Goal: Feedback & Contribution: Contribute content

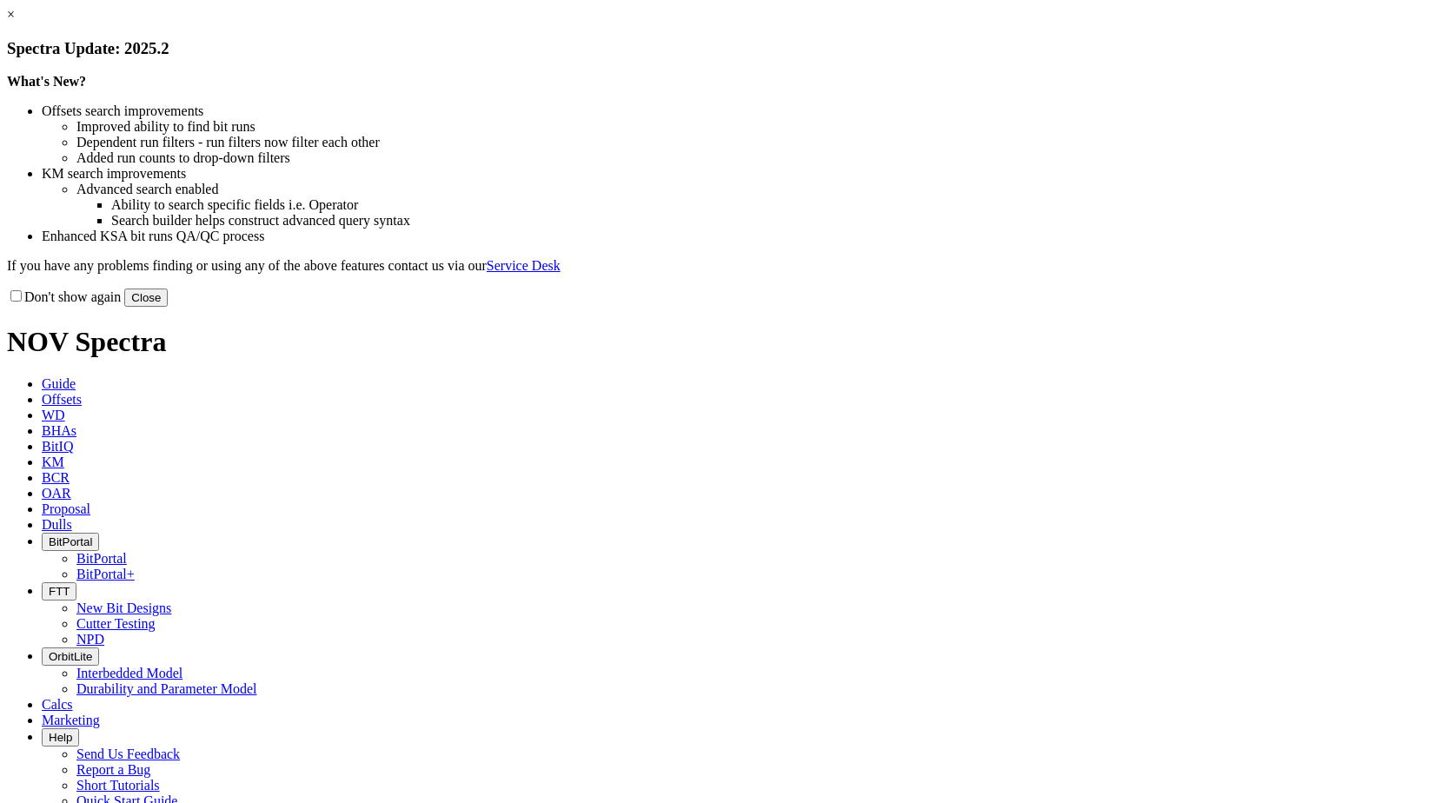
click at [168, 307] on button "Close" at bounding box center [145, 297] width 43 height 18
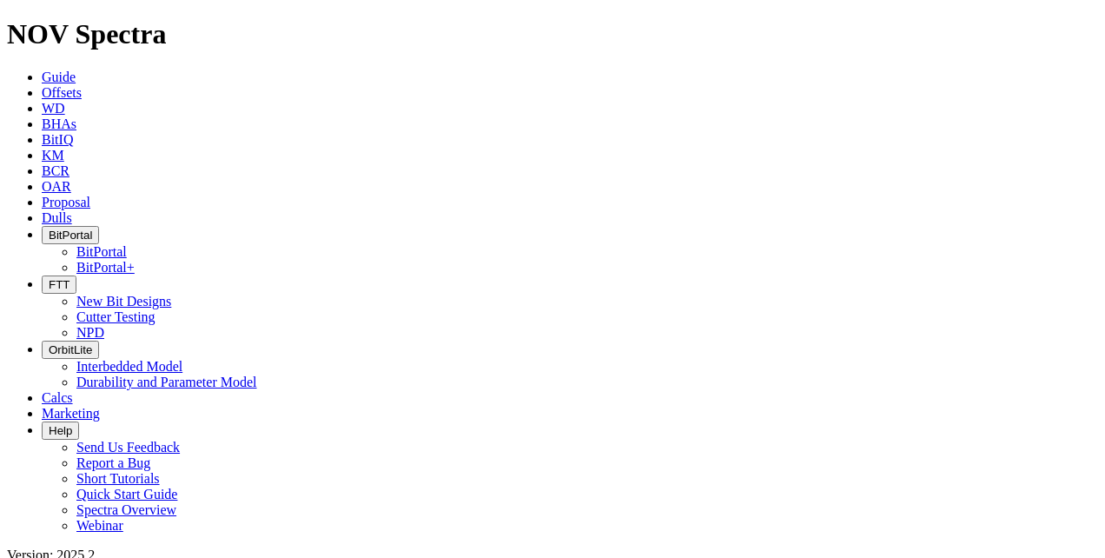
click at [82, 85] on span "Offsets" at bounding box center [62, 92] width 40 height 15
paste input "KP6190952-1-01"
type input "KP6190952-1-01"
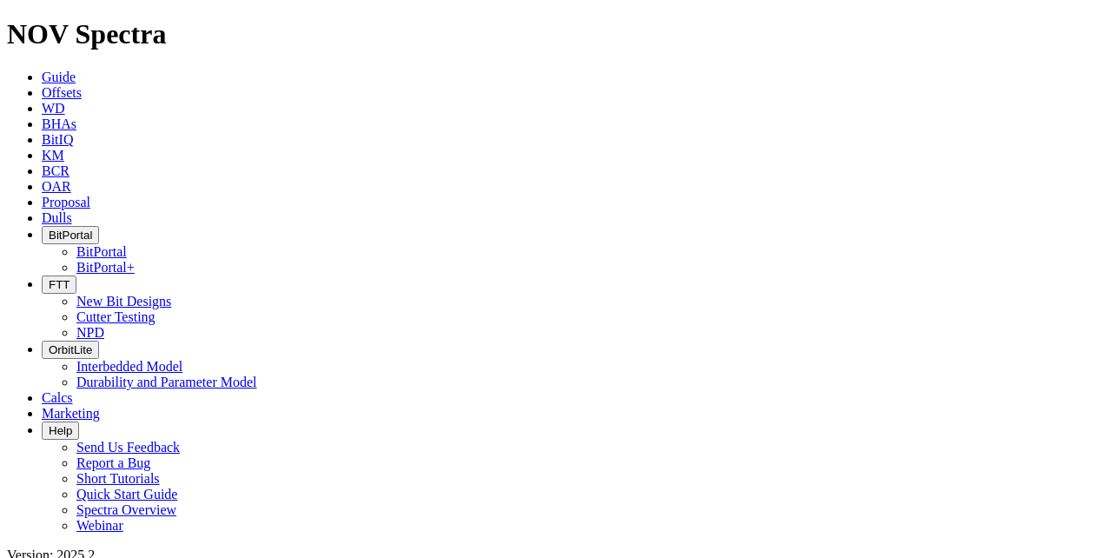
radio input "true"
radio input "false"
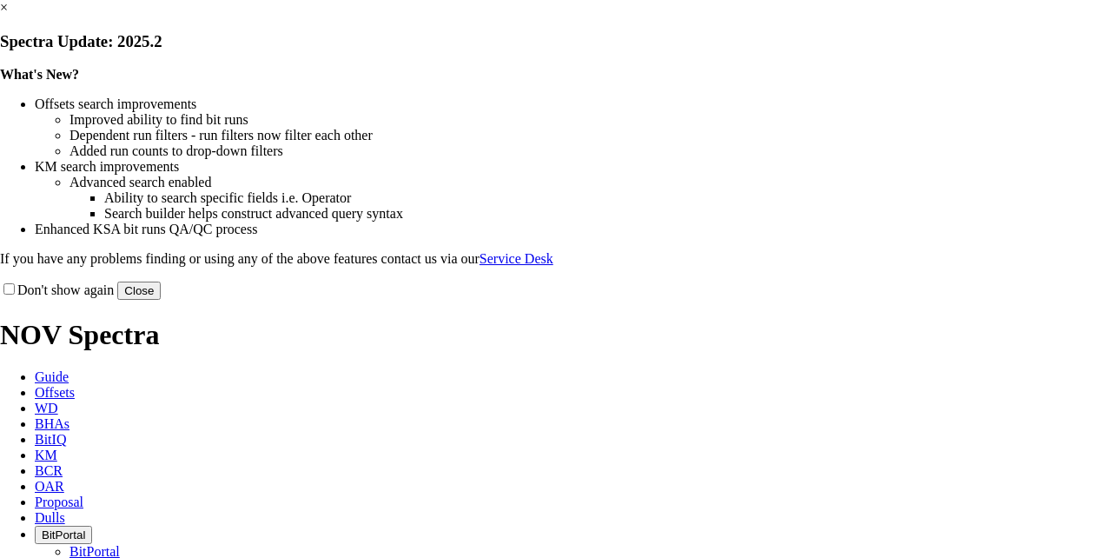
click at [161, 300] on button "Close" at bounding box center [138, 291] width 43 height 18
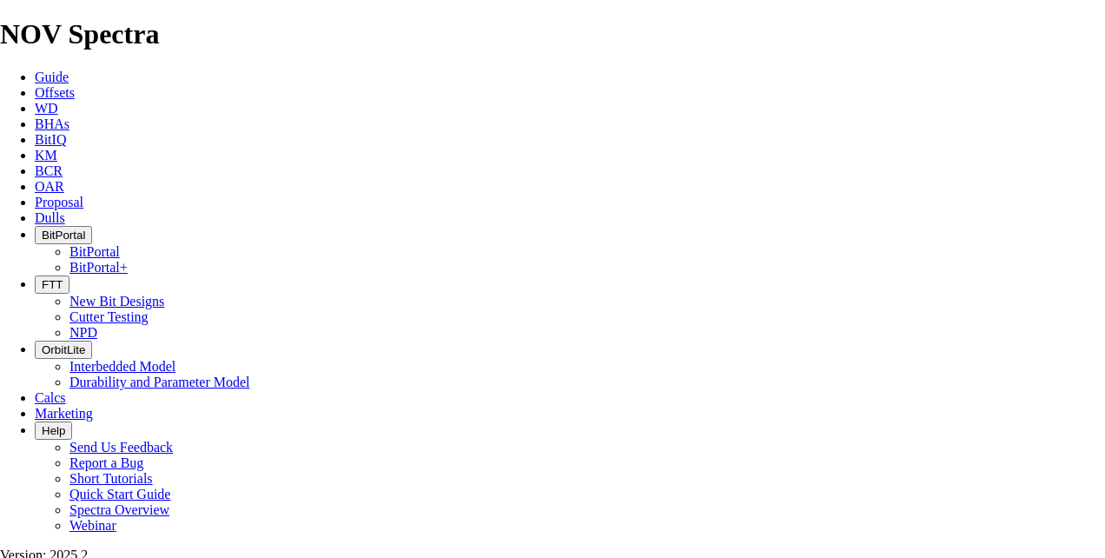
click at [43, 70] on span "Guide" at bounding box center [52, 77] width 34 height 15
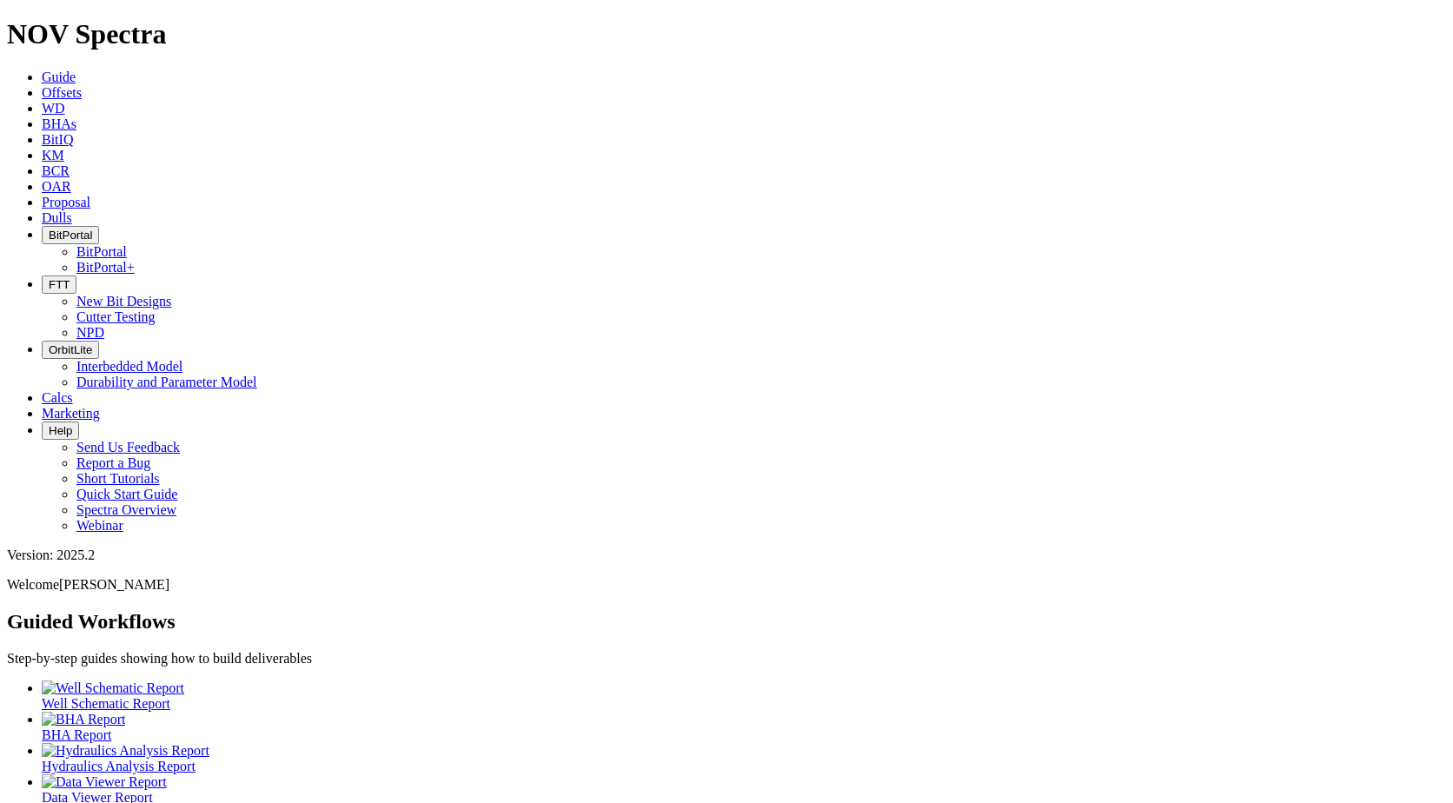
click at [70, 163] on span "BCR" at bounding box center [56, 170] width 28 height 15
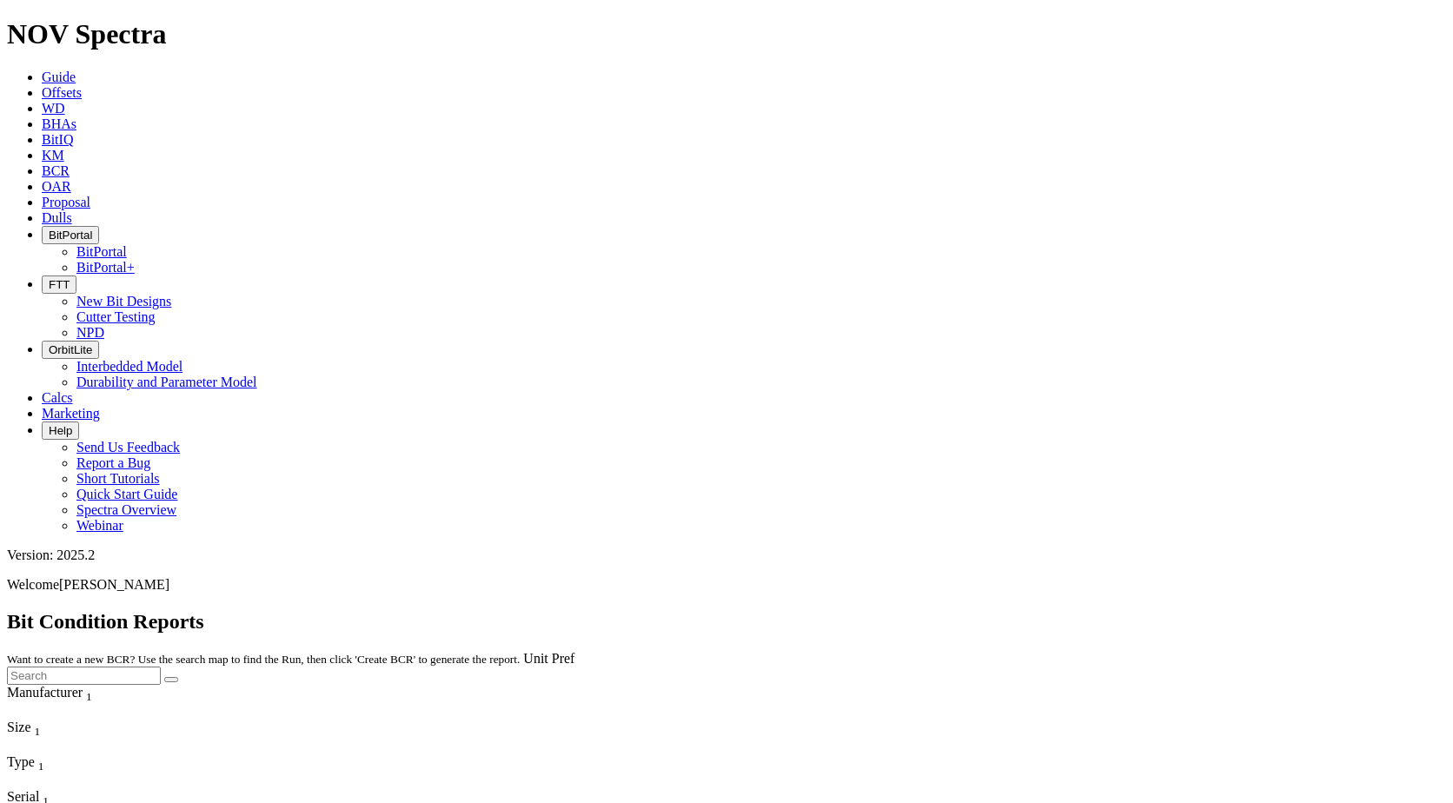
click at [72, 210] on span "Dulls" at bounding box center [57, 217] width 30 height 15
click at [133, 557] on button "Upload New Photoset" at bounding box center [70, 694] width 126 height 18
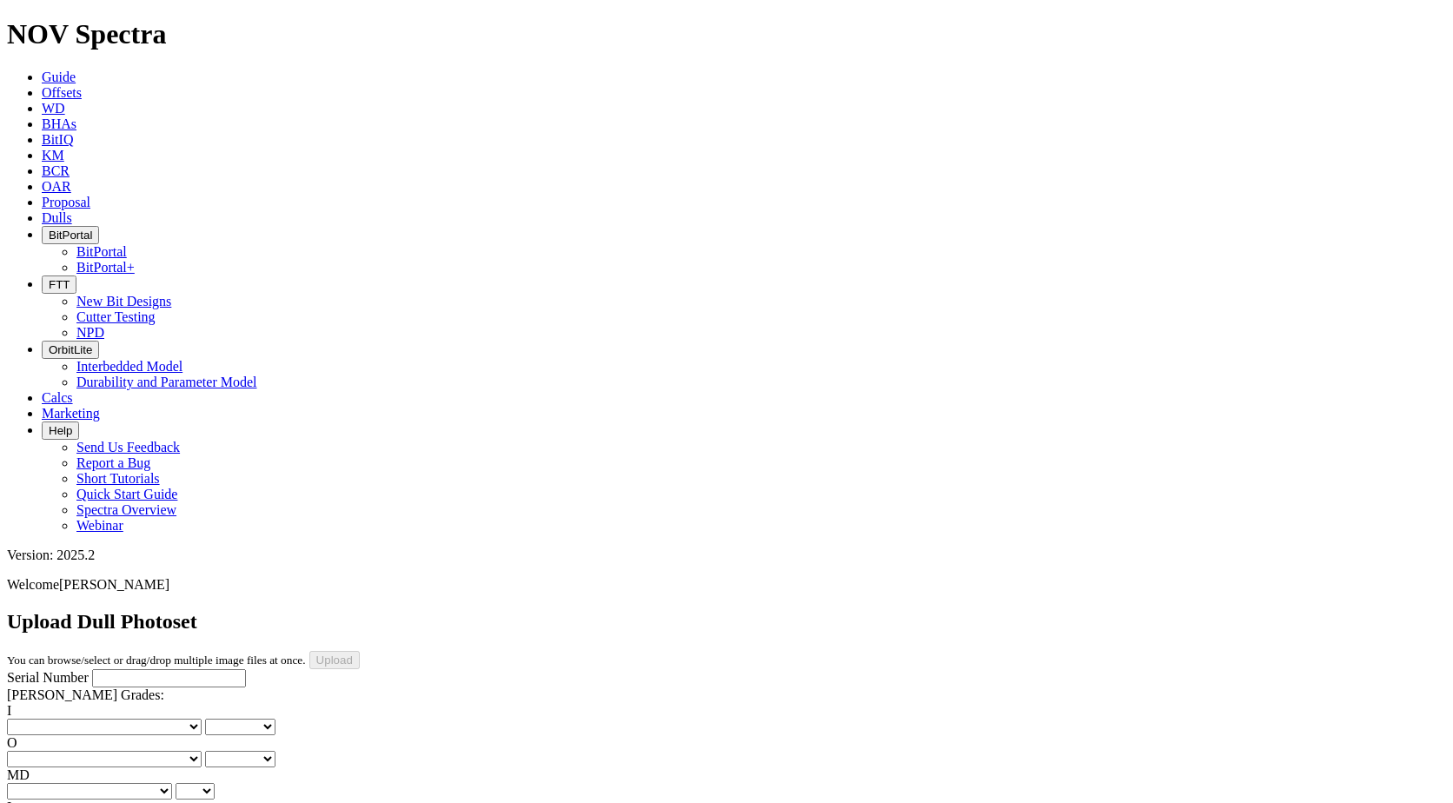
click at [93, 557] on select "No lost, worn or damaged cutters 0 1 2 3 4 5 6 7 8 No diamond table left on any…" at bounding box center [104, 727] width 195 height 17
select select "number:0"
click at [35, 557] on select "No lost, worn or damaged cutters 0 1 2 3 4 5 6 7 8 No diamond table left on any…" at bounding box center [104, 727] width 195 height 17
select select "number:0"
click at [156, 557] on select "No lost, worn or damaged cutters 0 1 2 3 4 5 6 7 8 No diamond table left on any…" at bounding box center [104, 759] width 195 height 17
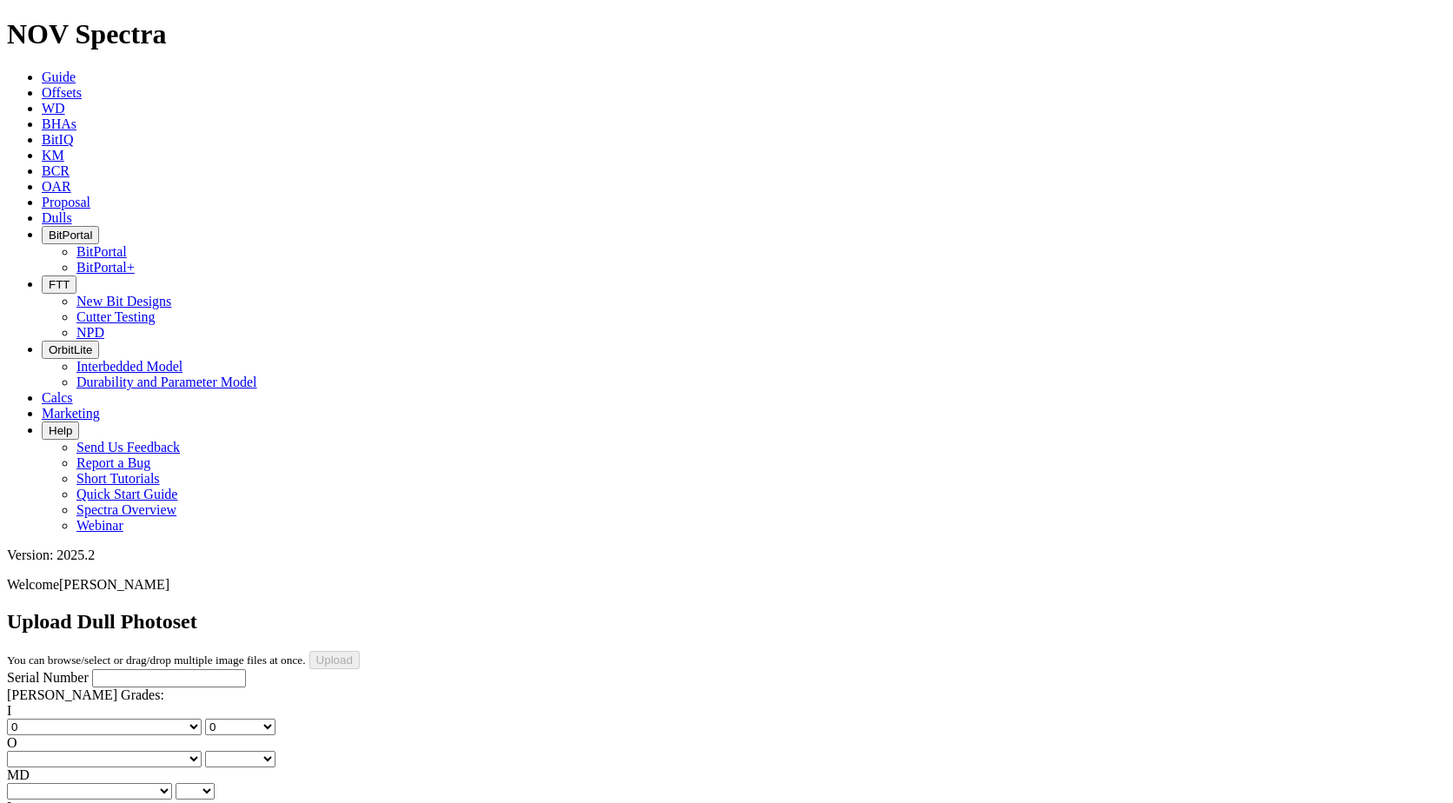
select select "number:0"
click at [123, 557] on select "No lost, worn or damaged cutters 0 1 2 3 4 5 6 7 8 No diamond table left on any…" at bounding box center [104, 759] width 195 height 17
select select "number:0"
click at [53, 557] on select "BF - Bond Failure BT - Broken Teeth/Cutters BU - Balled Up Bit CR - Cored CT - …" at bounding box center [89, 791] width 165 height 17
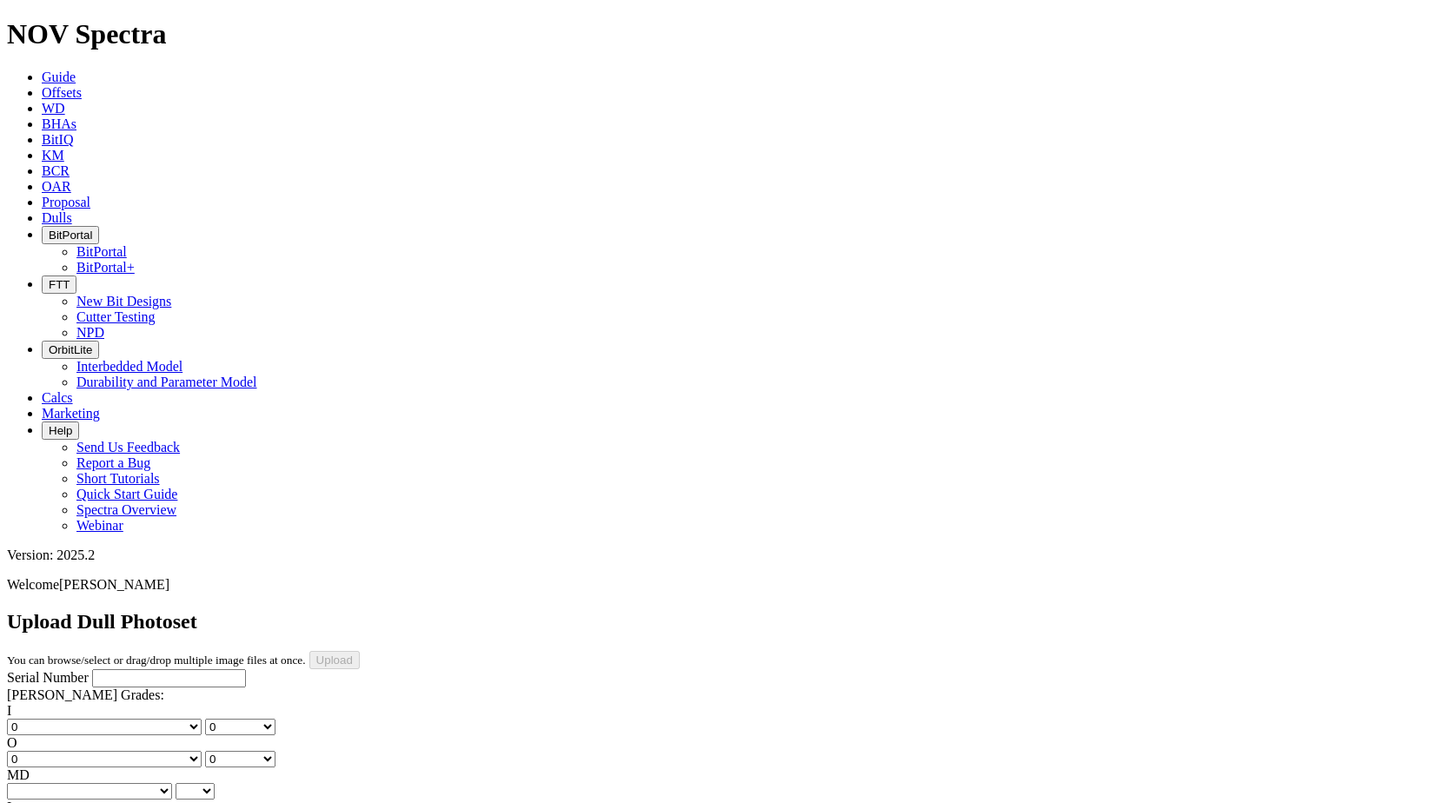
scroll to position [7, 0]
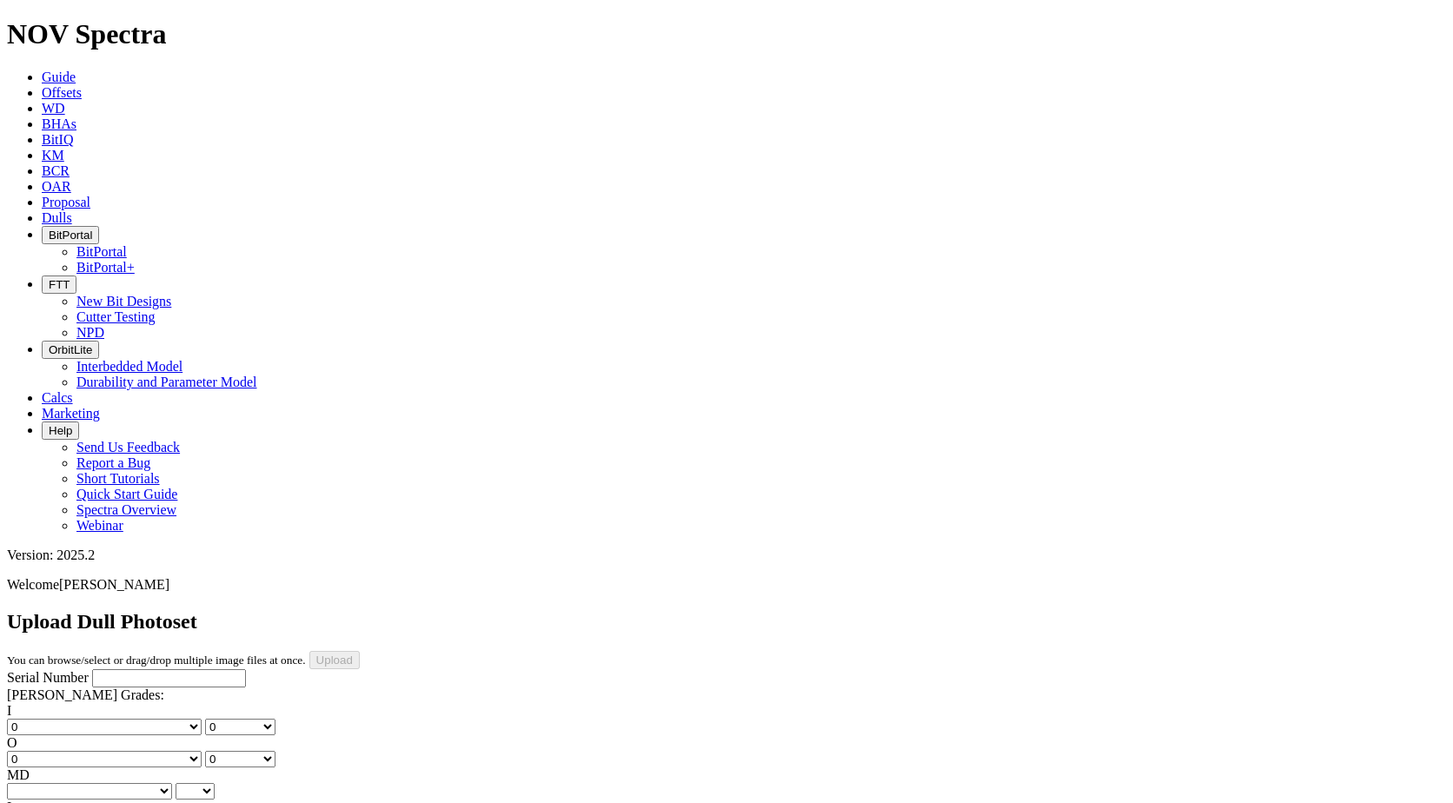
click at [131, 557] on input "Serial Number" at bounding box center [169, 678] width 154 height 18
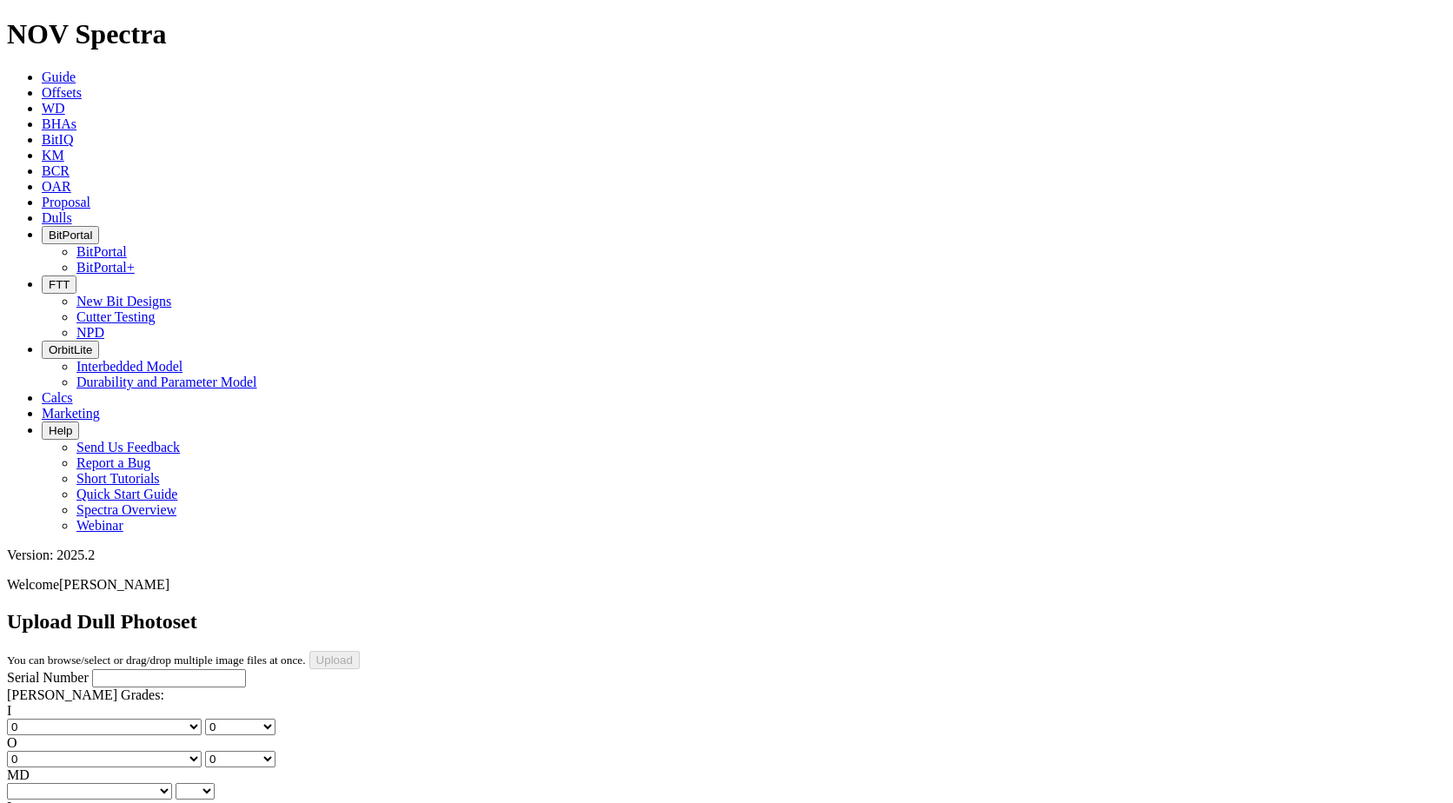
select select "string:BladePhoto1"
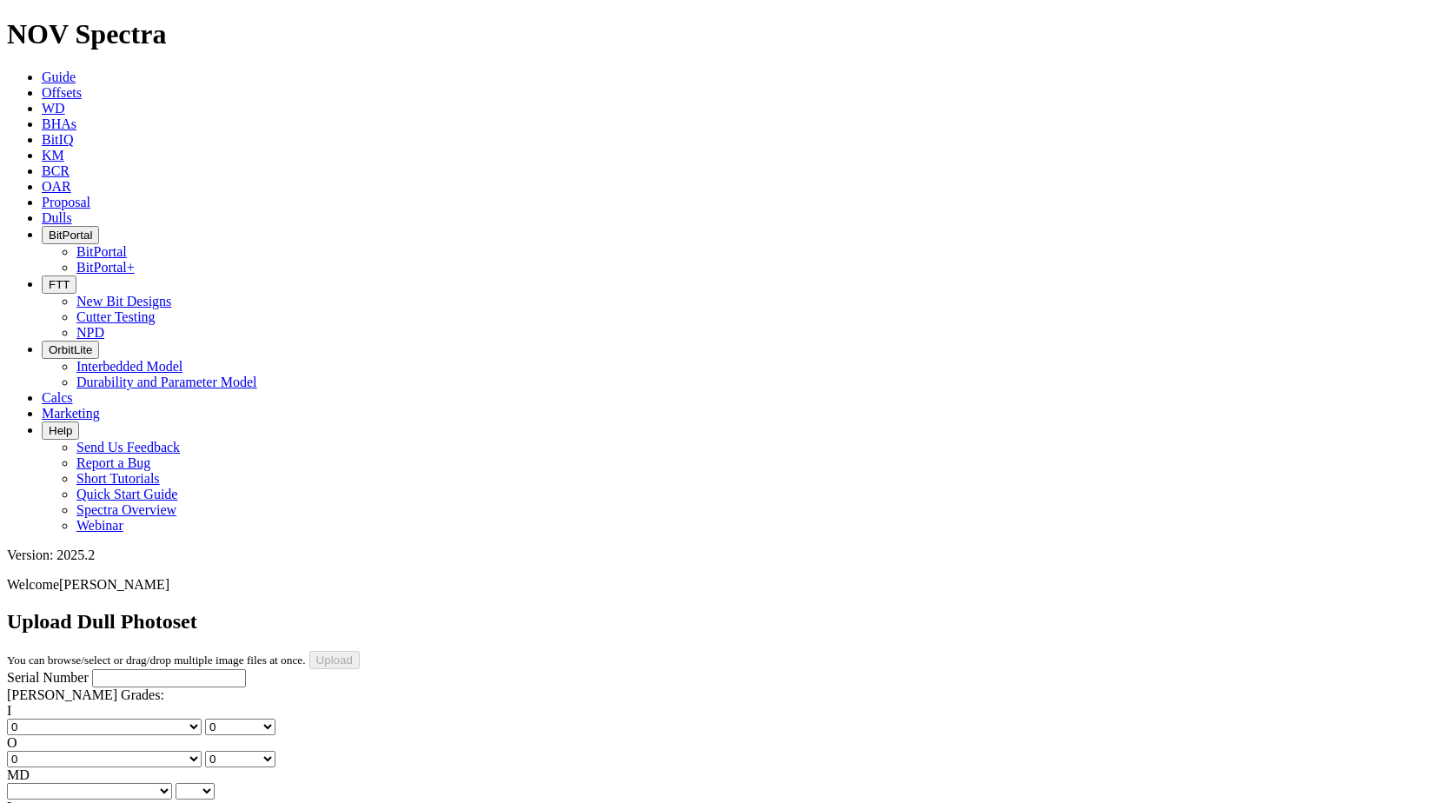
select select "string:BladePhoto2"
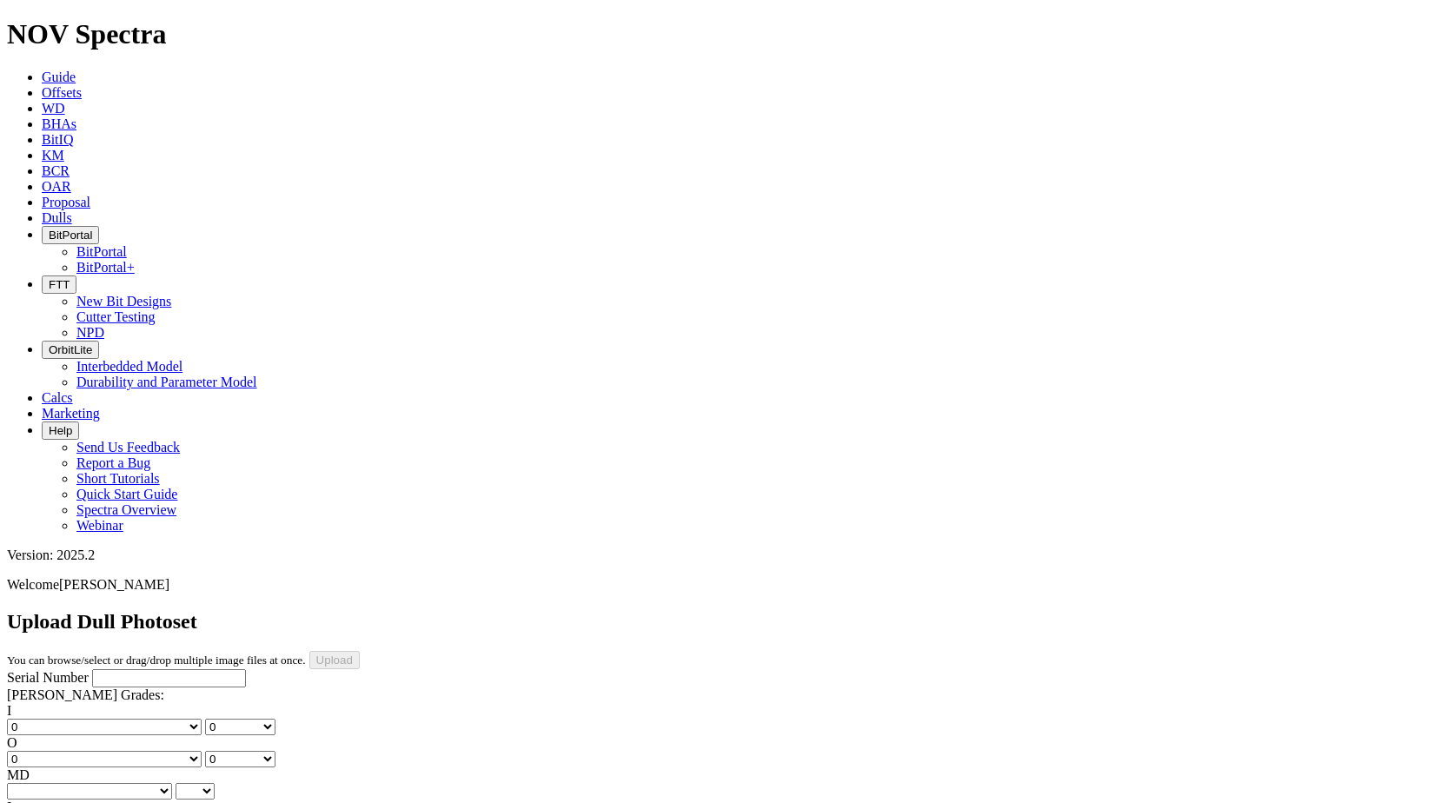
select select "string:IsoPhoto"
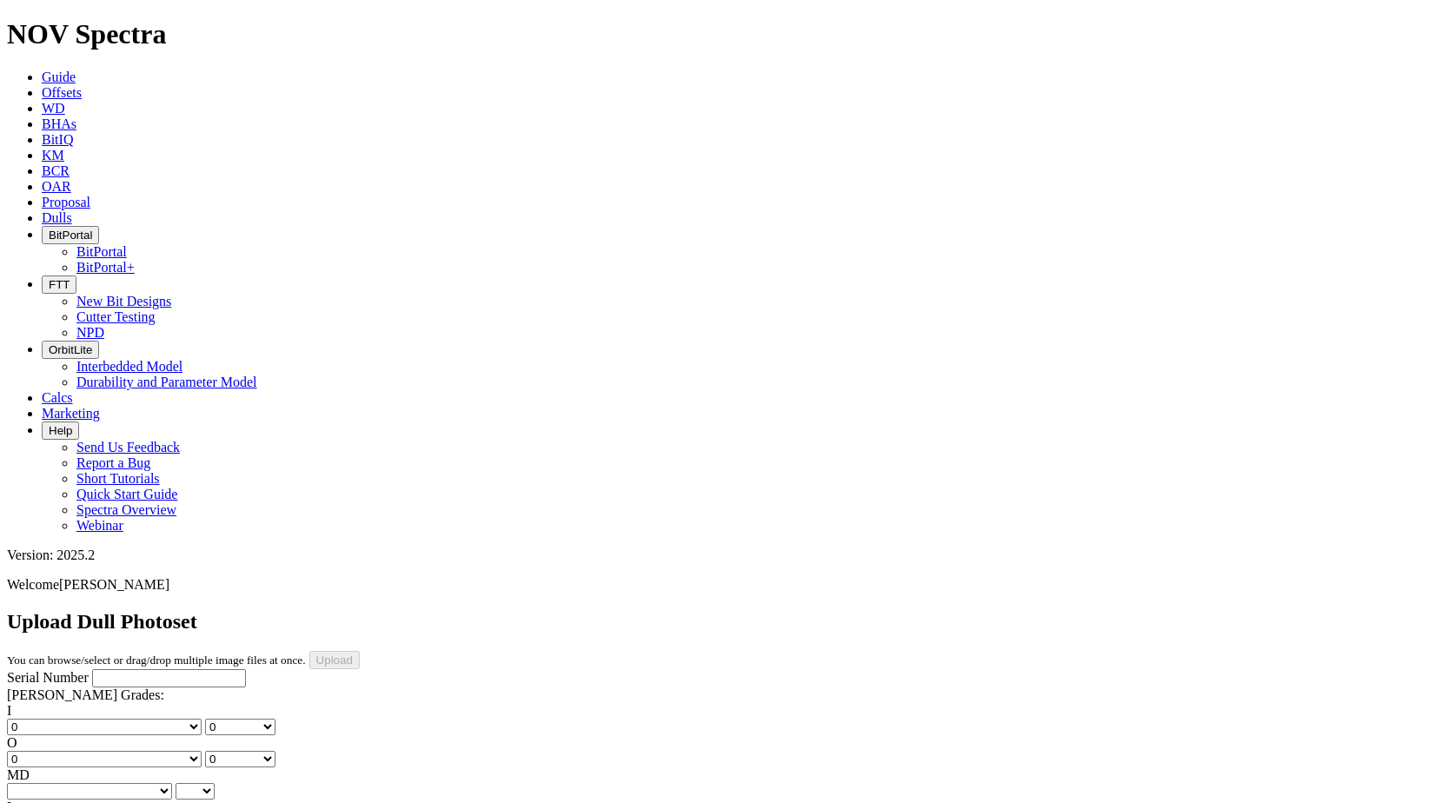
click at [97, 557] on select "BF - Bond Failure BT - Broken Teeth/Cutters BU - Balled Up Bit CR - Cored CT - …" at bounding box center [89, 791] width 165 height 17
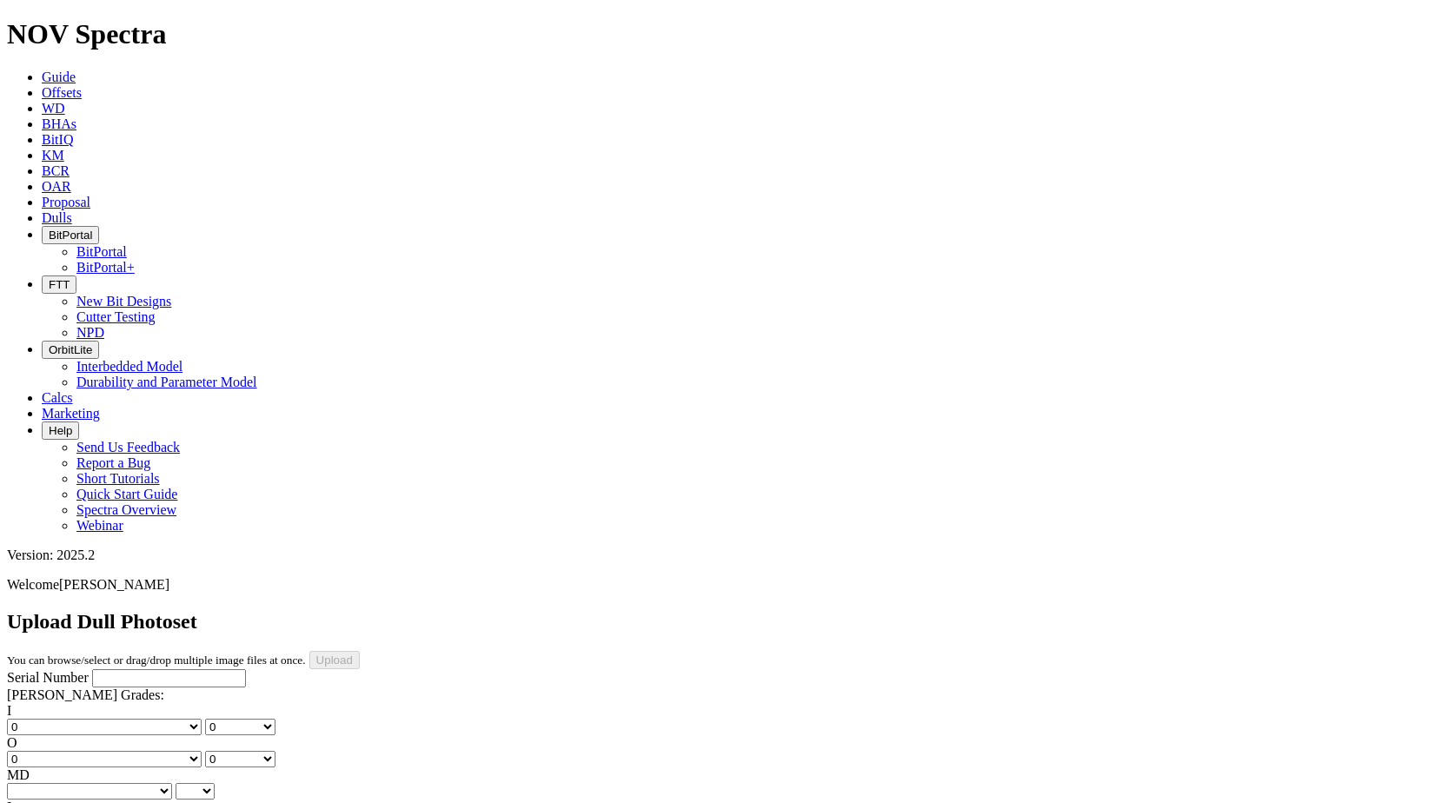
click at [98, 557] on select "BF - Bond Failure BT - Broken Teeth/Cutters BU - Balled Up Bit CR - Cored CT - …" at bounding box center [89, 791] width 165 height 17
click at [91, 557] on select "BF - Bond Failure BT - Broken Teeth/Cutters BU - Balled Up Bit CR - Cored CT - …" at bounding box center [89, 791] width 165 height 17
click at [93, 557] on select "BF - Bond Failure BT - Broken Teeth/Cutters BU - Balled Up Bit CR - Cored CT - …" at bounding box center [89, 791] width 165 height 17
click at [102, 557] on select "BF - Bond Failure BT - Broken Teeth/Cutters BU - Balled Up Bit CR - Cored CT - …" at bounding box center [89, 791] width 165 height 17
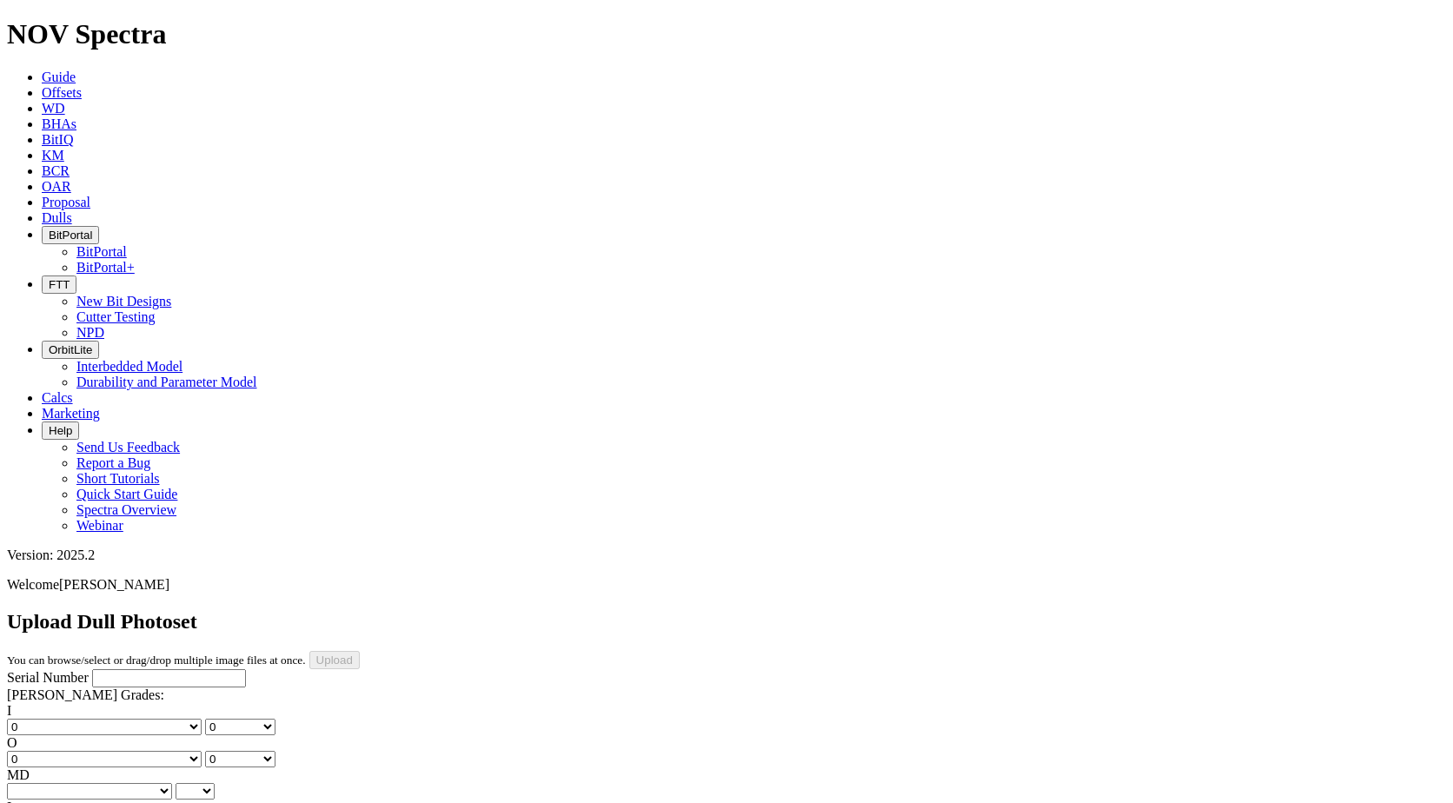
click at [100, 557] on select "BF - Bond Failure BT - Broken Teeth/Cutters BU - Balled Up Bit CR - Cored CT - …" at bounding box center [89, 791] width 165 height 17
click at [96, 557] on select "BF - Bond Failure BT - Broken Teeth/Cutters BU - Balled Up Bit CR - Cored CT - …" at bounding box center [89, 791] width 165 height 17
click at [95, 557] on select "BF - Bond Failure BT - Broken Teeth/Cutters BU - Balled Up Bit CR - Cored CT - …" at bounding box center [89, 791] width 165 height 17
